Goal: Task Accomplishment & Management: Manage account settings

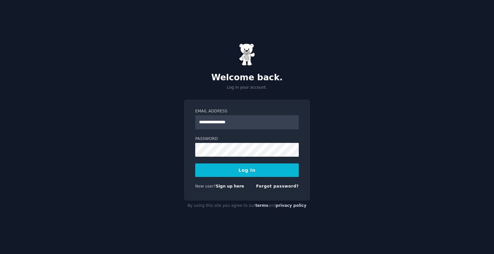
type input "**********"
click at [195, 164] on button "Log In" at bounding box center [246, 170] width 103 height 13
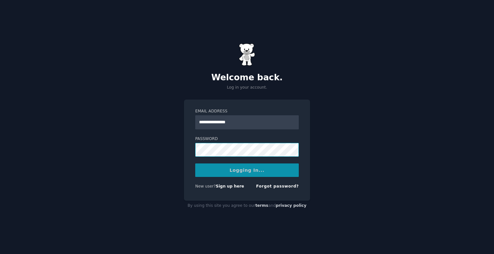
click at [111, 133] on div "**********" at bounding box center [247, 127] width 494 height 254
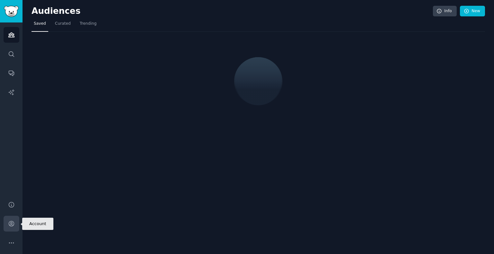
click at [14, 225] on icon "Sidebar" at bounding box center [11, 223] width 5 height 5
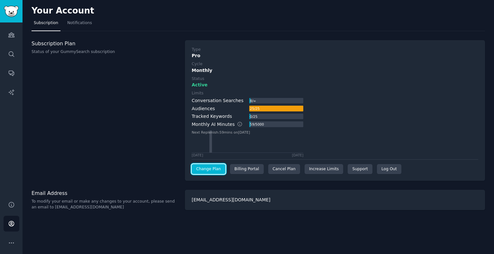
click at [204, 167] on link "Change Plan" at bounding box center [209, 169] width 34 height 10
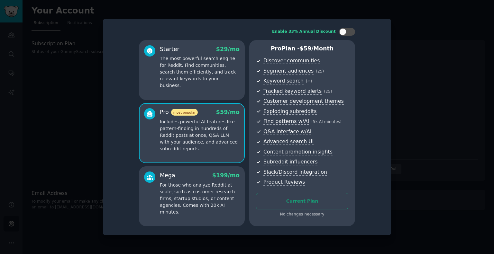
click at [436, 61] on div at bounding box center [247, 127] width 494 height 254
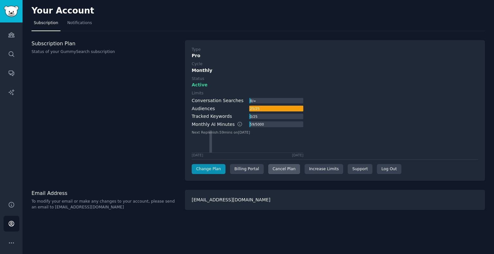
click at [281, 168] on div "Cancel Plan" at bounding box center [284, 169] width 32 height 10
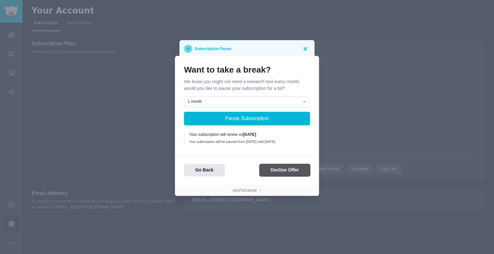
click at [279, 173] on button "Decline Offer" at bounding box center [284, 170] width 50 height 13
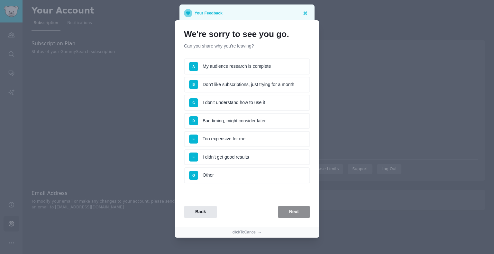
click at [266, 154] on li "F I didn't get good results" at bounding box center [247, 157] width 126 height 16
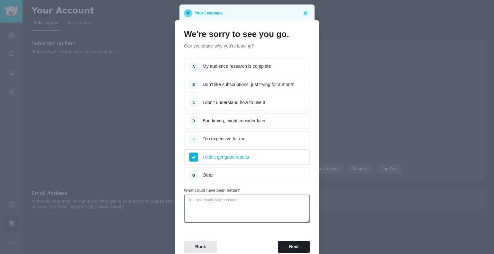
click at [247, 179] on li "G Other" at bounding box center [247, 175] width 126 height 16
click at [294, 245] on button "Next" at bounding box center [294, 247] width 32 height 13
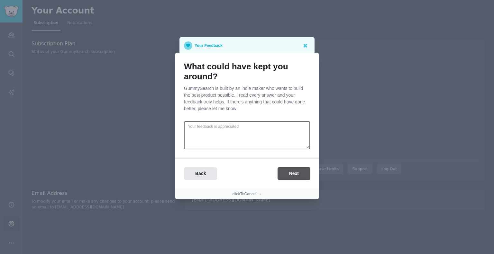
click at [290, 174] on button "Next" at bounding box center [294, 173] width 32 height 13
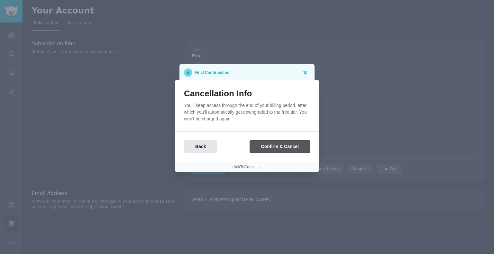
click at [293, 145] on button "Confirm & Cancel" at bounding box center [280, 146] width 60 height 13
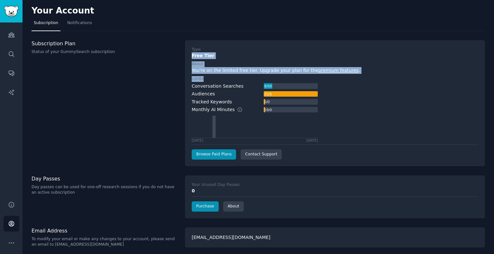
drag, startPoint x: 493, startPoint y: 40, endPoint x: 493, endPoint y: 77, distance: 36.6
click at [493, 77] on main "Your Account Subscription Notifications Subscription Plan Status of your GummyS…" at bounding box center [257, 127] width 471 height 254
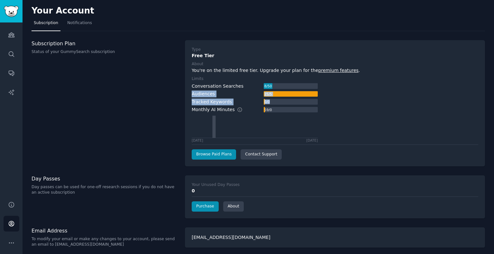
drag, startPoint x: 493, startPoint y: 86, endPoint x: 493, endPoint y: 98, distance: 11.9
click at [493, 98] on main "Your Account Subscription Notifications Subscription Plan Status of your GummyS…" at bounding box center [257, 127] width 471 height 254
click at [429, 113] on div "Conversation Searches 8 / 50 Audiences 25 / 5 Tracked Keywords 0 / 0 Monthly AI…" at bounding box center [335, 113] width 286 height 60
